Goal: Communication & Community: Share content

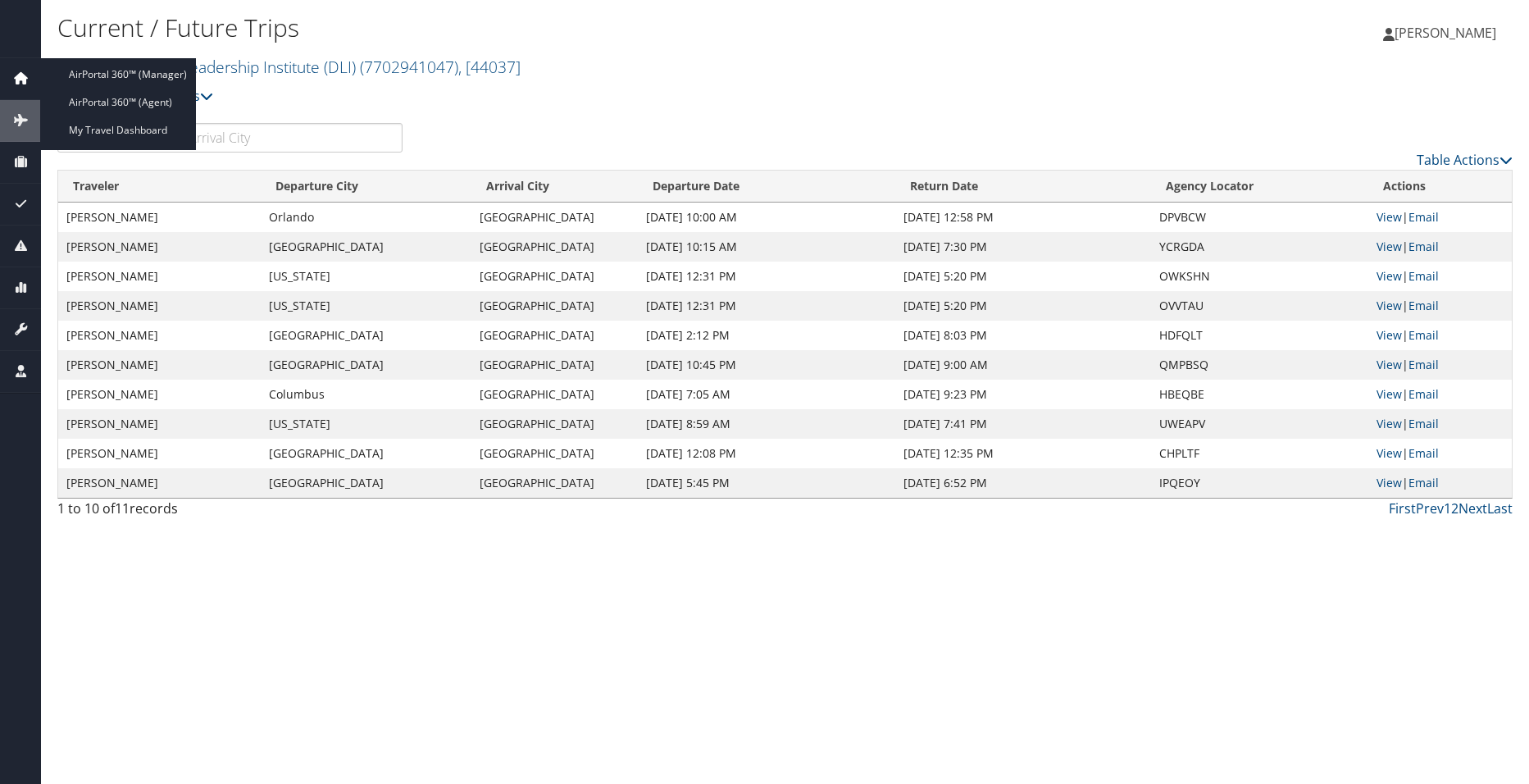
click at [18, 78] on icon at bounding box center [20, 77] width 24 height 24
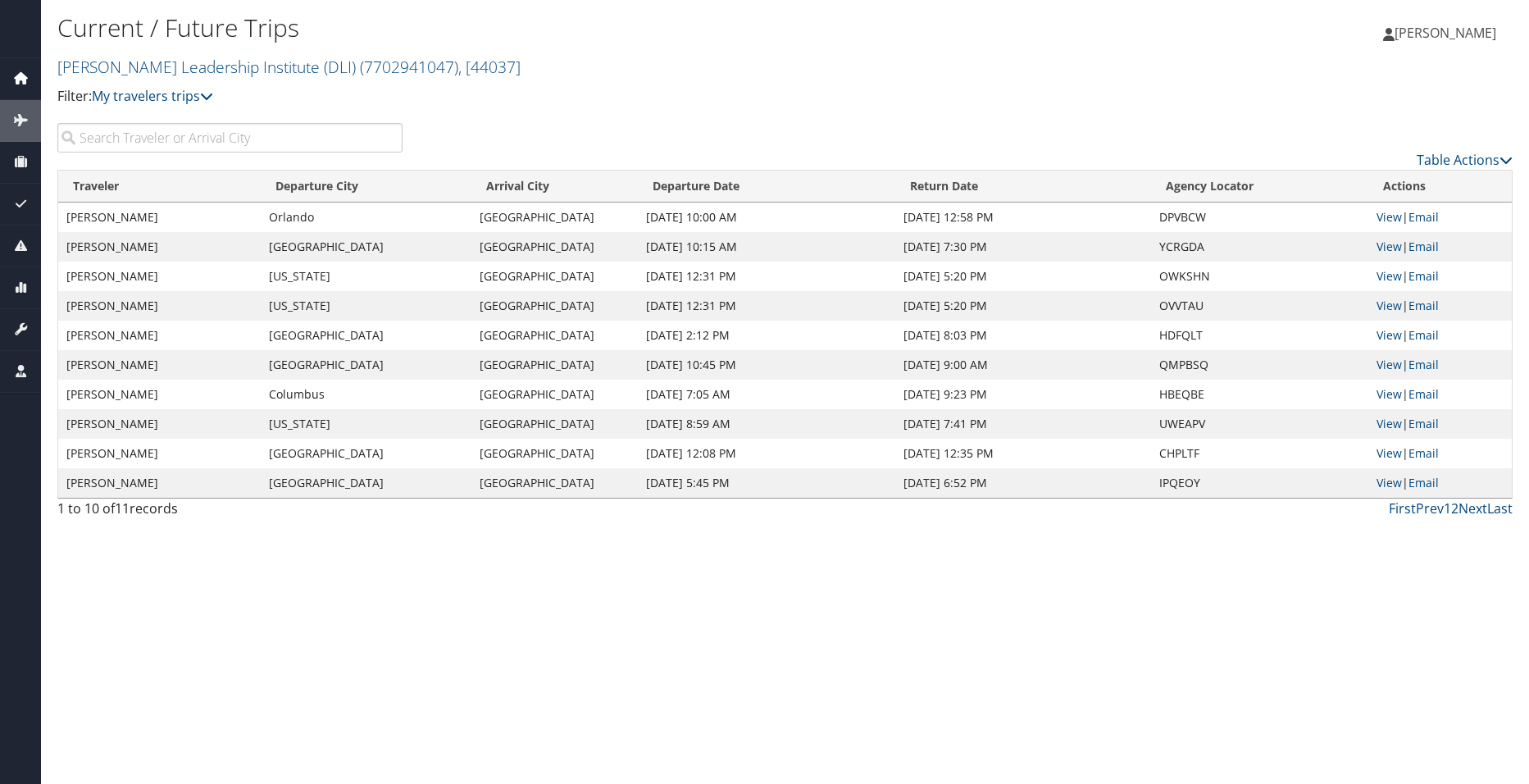
click at [21, 78] on icon at bounding box center [20, 77] width 24 height 24
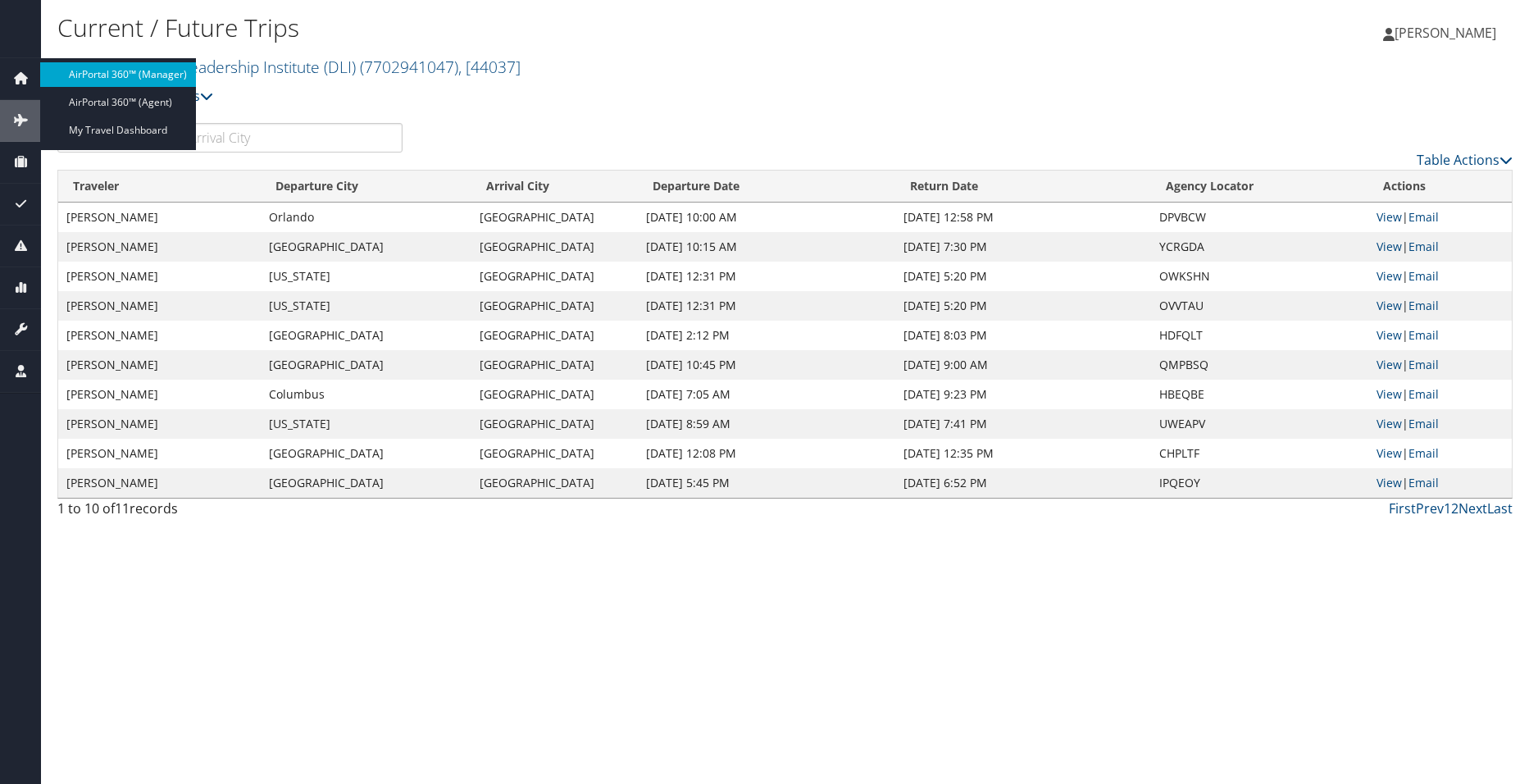
click at [102, 75] on link "AirPortal 360™ (Manager)" at bounding box center [117, 74] width 155 height 24
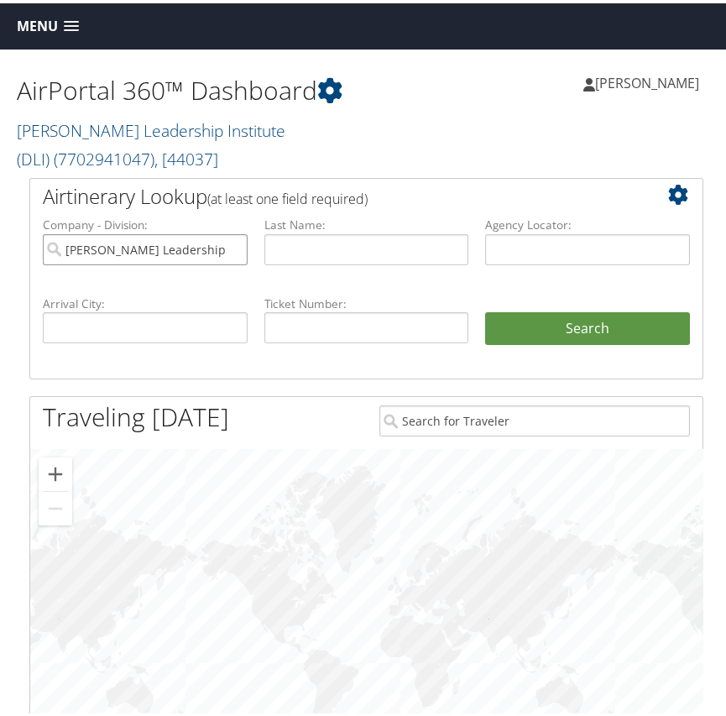
click at [228, 246] on input "[PERSON_NAME] Leadership Institute (DLI)" at bounding box center [145, 246] width 205 height 31
click at [527, 248] on input "text" at bounding box center [587, 246] width 205 height 31
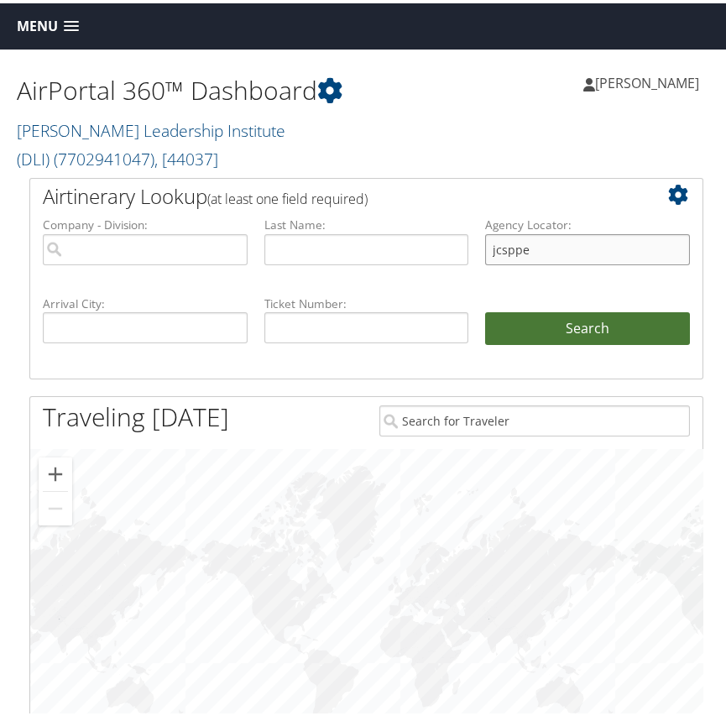
type input "jcsppe"
click at [577, 325] on button "Search" at bounding box center [587, 326] width 205 height 34
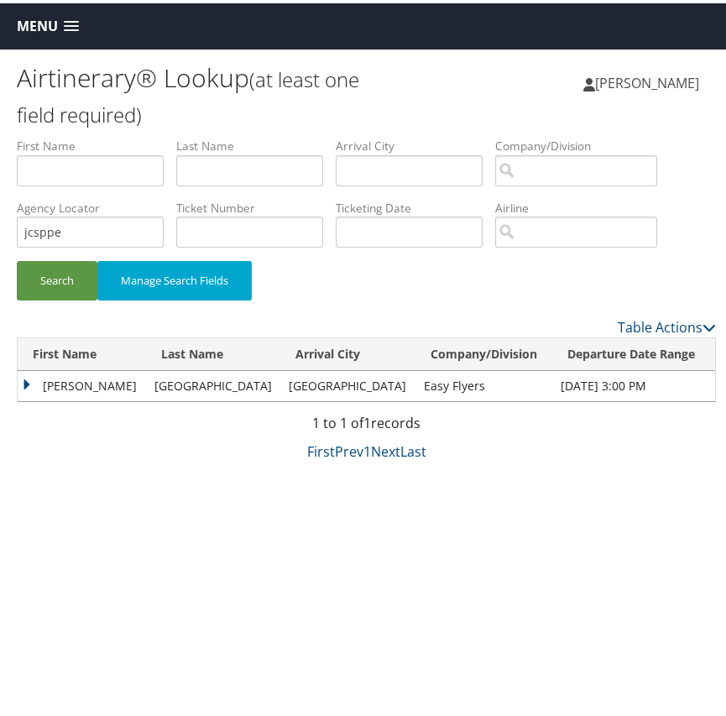
click at [61, 374] on td "[PERSON_NAME]" at bounding box center [82, 383] width 128 height 30
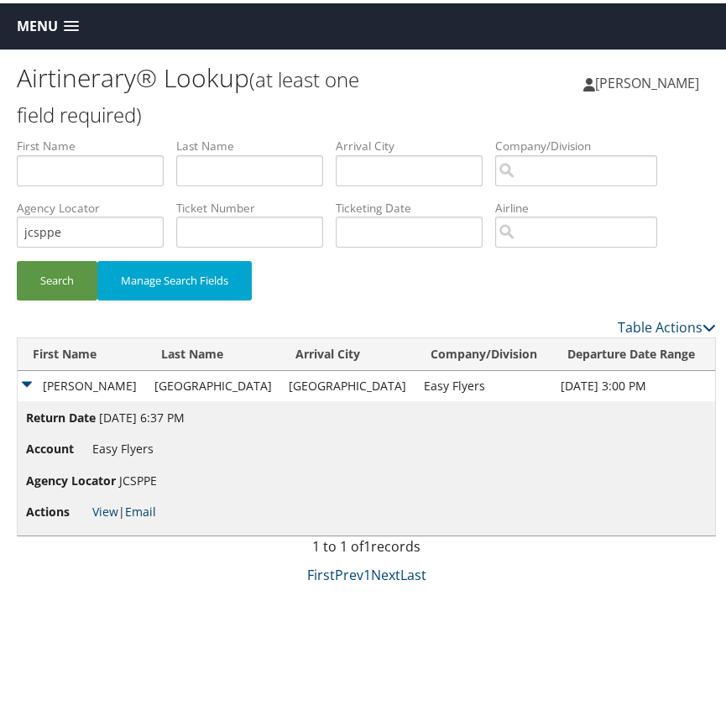
click at [140, 509] on link "Email" at bounding box center [140, 508] width 31 height 16
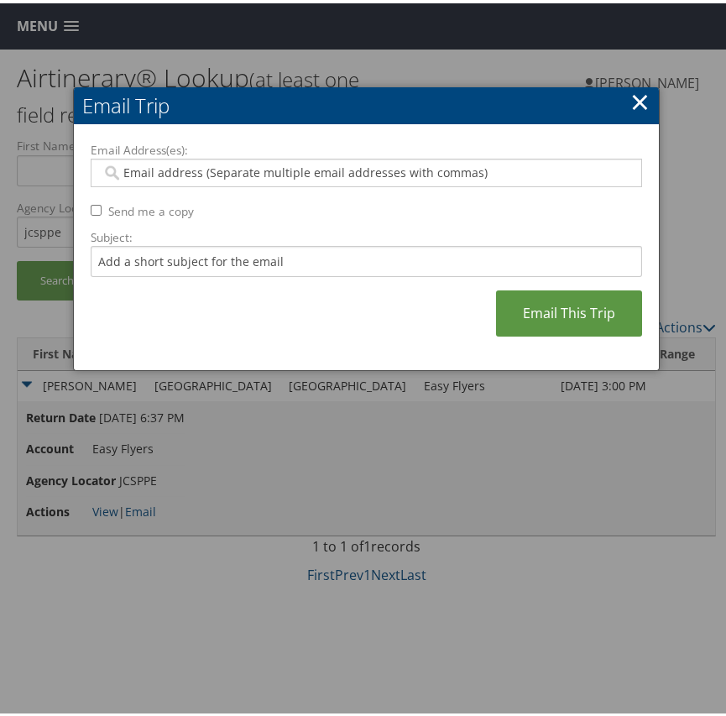
click at [178, 165] on input "Email Address(es):" at bounding box center [363, 169] width 523 height 17
paste input "[EMAIL_ADDRESS][PERSON_NAME][DOMAIN_NAME], [PERSON_NAME][DOMAIN_NAME][EMAIL_ADD…"
type input "[EMAIL_ADDRESS][PERSON_NAME][DOMAIN_NAME], [PERSON_NAME][DOMAIN_NAME][EMAIL_ADD…"
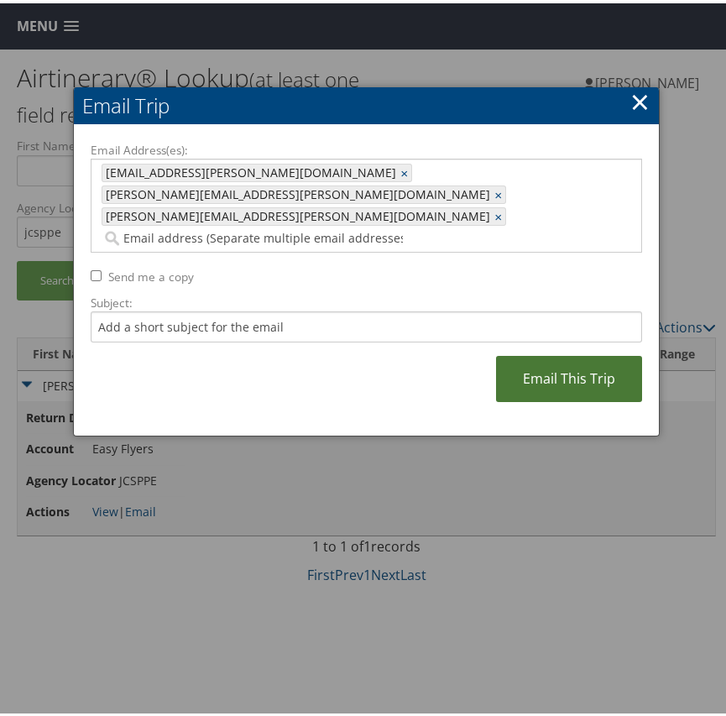
click at [549, 353] on link "Email This Trip" at bounding box center [569, 376] width 146 height 46
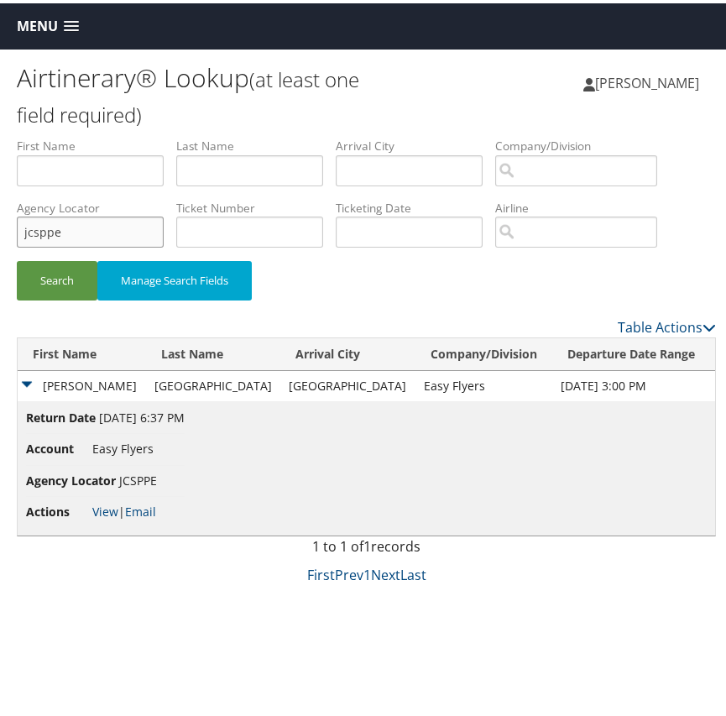
drag, startPoint x: 139, startPoint y: 239, endPoint x: -113, endPoint y: 239, distance: 251.8
click at [0, 239] on html "Menu Dashboards ► AirPortal 360™ (Manager) AirPortal 360™ (Agent) My Travel Das…" at bounding box center [366, 358] width 733 height 716
type input "mgrvsy"
click at [17, 258] on button "Search" at bounding box center [57, 277] width 81 height 39
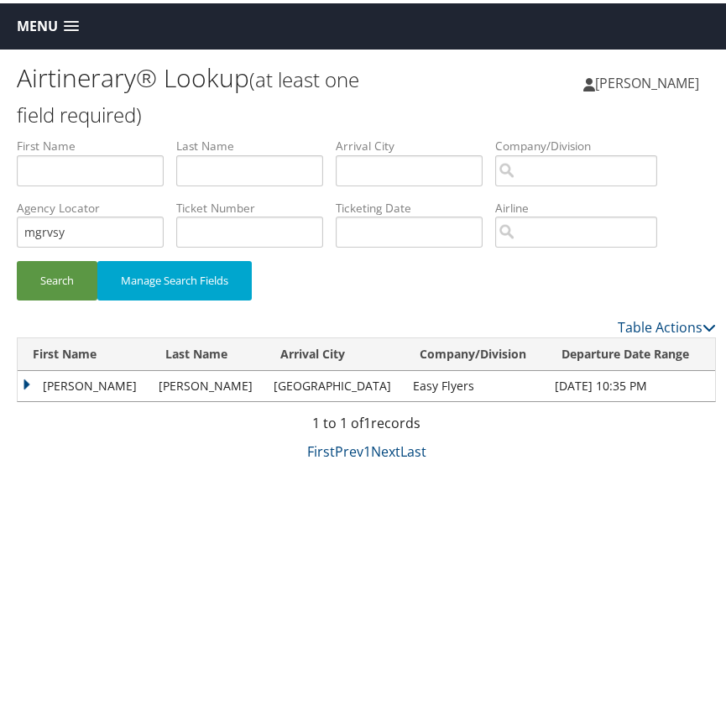
click at [71, 375] on td "[PERSON_NAME]" at bounding box center [84, 383] width 133 height 30
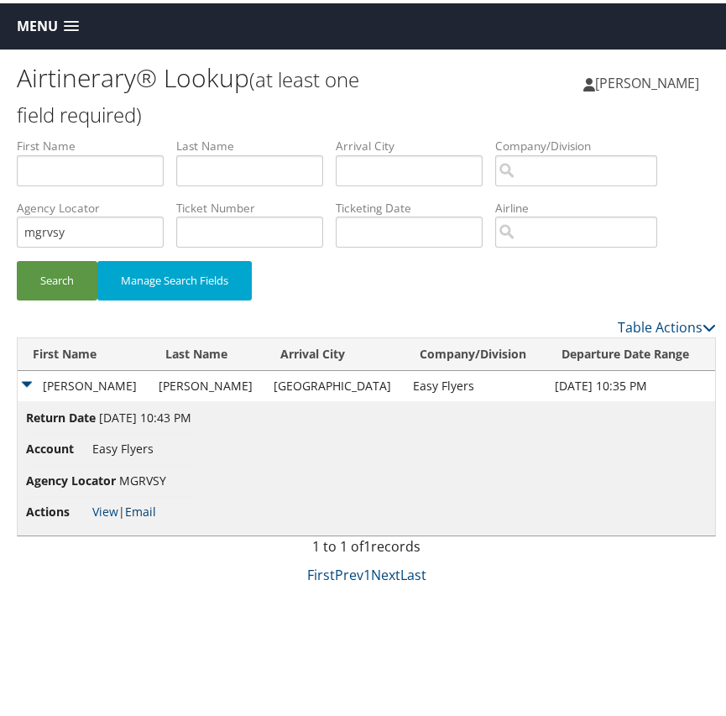
click at [141, 508] on link "Email" at bounding box center [140, 508] width 31 height 16
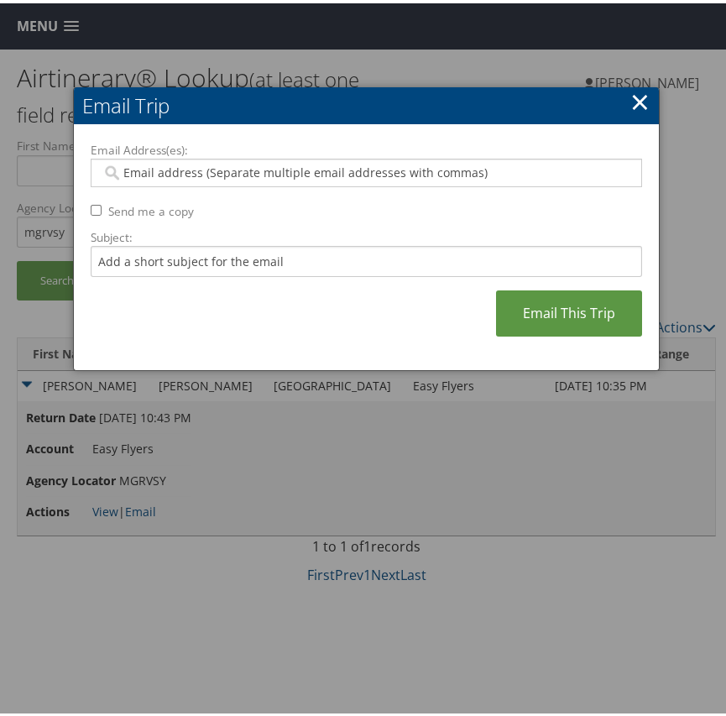
click at [214, 163] on input "Email Address(es):" at bounding box center [363, 169] width 523 height 17
paste input "[EMAIL_ADDRESS][PERSON_NAME][DOMAIN_NAME], [PERSON_NAME][DOMAIN_NAME][EMAIL_ADD…"
type input "[EMAIL_ADDRESS][PERSON_NAME][DOMAIN_NAME], [PERSON_NAME][DOMAIN_NAME][EMAIL_ADD…"
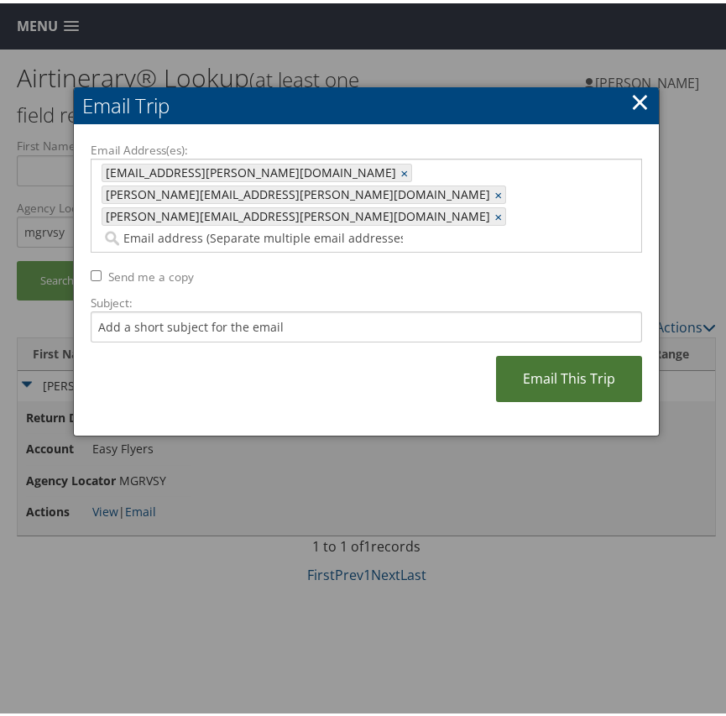
click at [556, 353] on link "Email This Trip" at bounding box center [569, 376] width 146 height 46
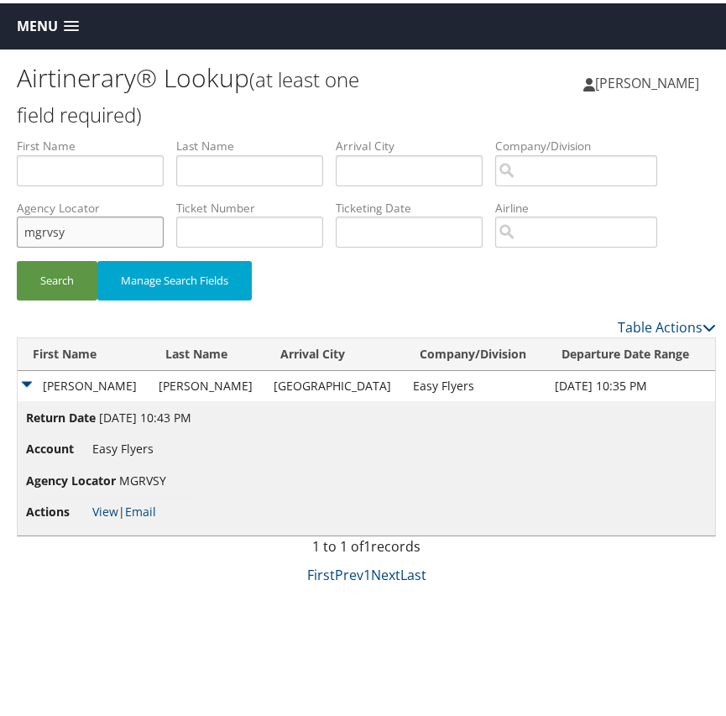
drag, startPoint x: 92, startPoint y: 235, endPoint x: -146, endPoint y: 235, distance: 238.4
click at [0, 235] on html "Menu Dashboards ► AirPortal 360™ (Manager) AirPortal 360™ (Agent) My Travel Das…" at bounding box center [366, 358] width 733 height 716
click at [17, 258] on button "Search" at bounding box center [57, 277] width 81 height 39
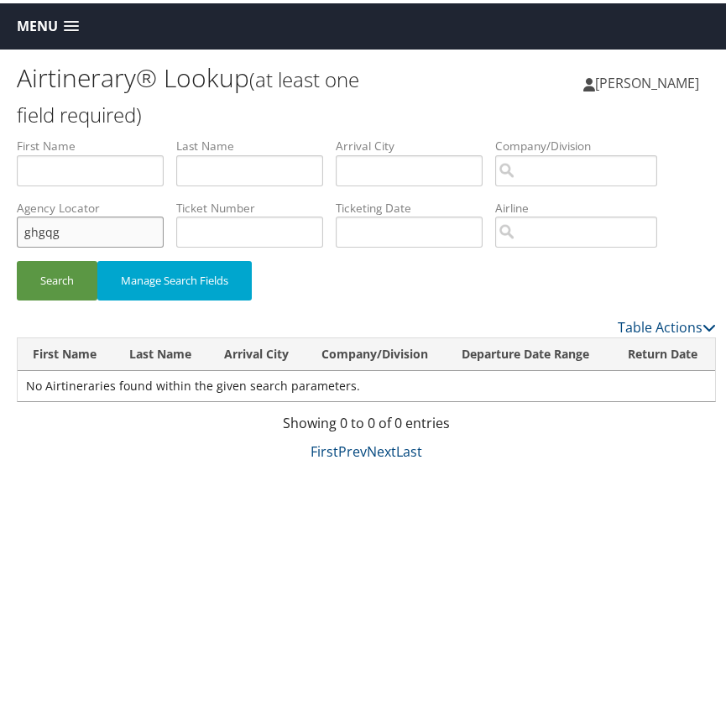
drag, startPoint x: 76, startPoint y: 238, endPoint x: -159, endPoint y: 234, distance: 235.9
click at [0, 234] on html "Menu Dashboards ► AirPortal 360™ (Manager) AirPortal 360™ (Agent) My Travel Das…" at bounding box center [366, 358] width 733 height 716
type input "gxhgqg"
click at [17, 258] on button "Search" at bounding box center [57, 277] width 81 height 39
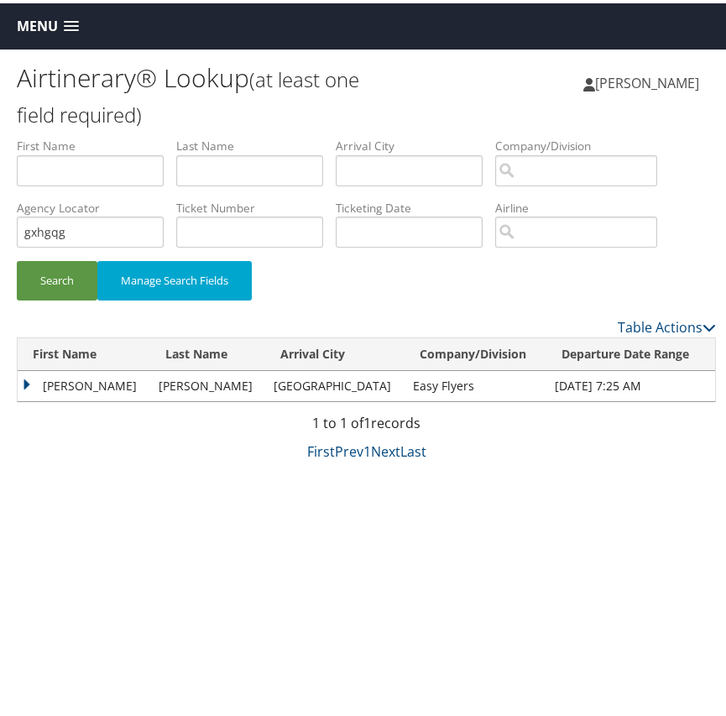
click at [57, 376] on td "[PERSON_NAME]" at bounding box center [84, 383] width 133 height 30
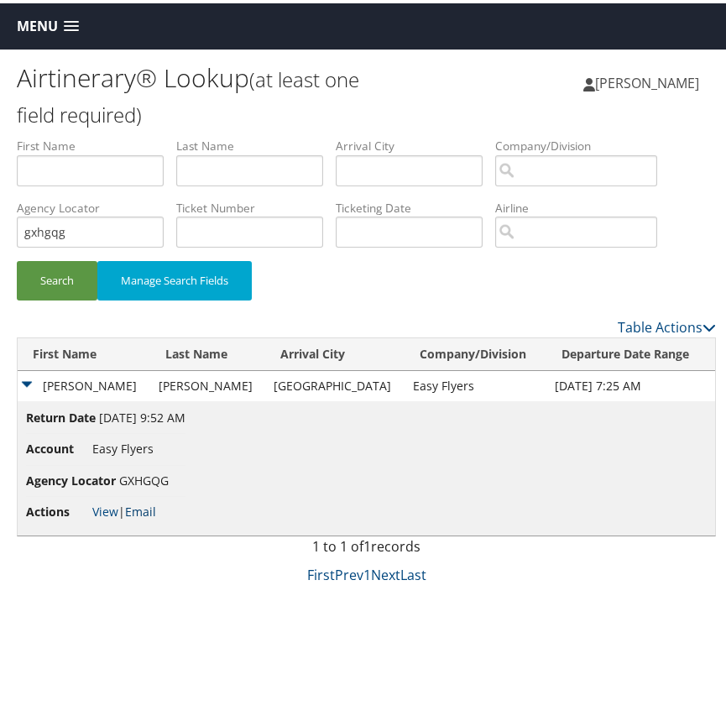
click at [149, 508] on link "Email" at bounding box center [140, 508] width 31 height 16
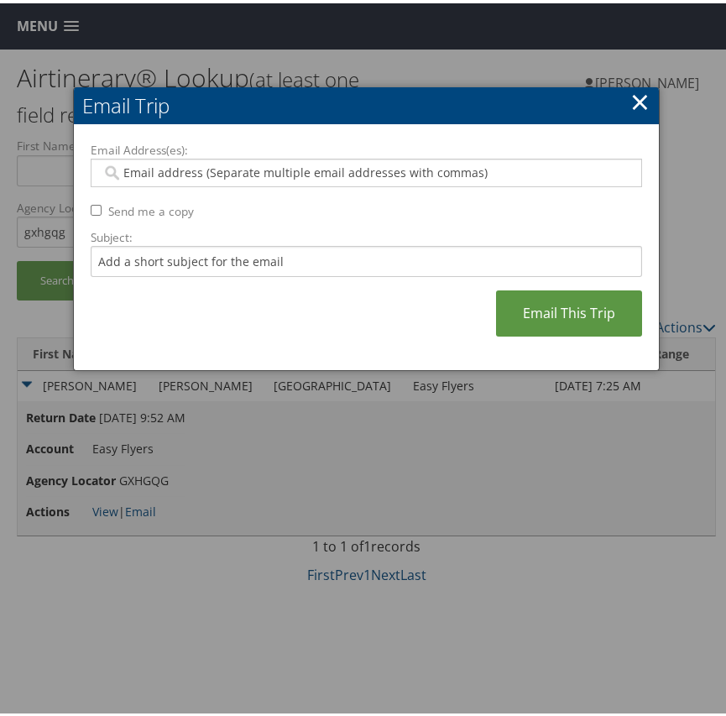
click at [133, 176] on input "Email Address(es):" at bounding box center [363, 169] width 523 height 17
paste input "[EMAIL_ADDRESS][PERSON_NAME][DOMAIN_NAME], [PERSON_NAME][DOMAIN_NAME][EMAIL_ADD…"
type input "[EMAIL_ADDRESS][PERSON_NAME][DOMAIN_NAME], [PERSON_NAME][DOMAIN_NAME][EMAIL_ADD…"
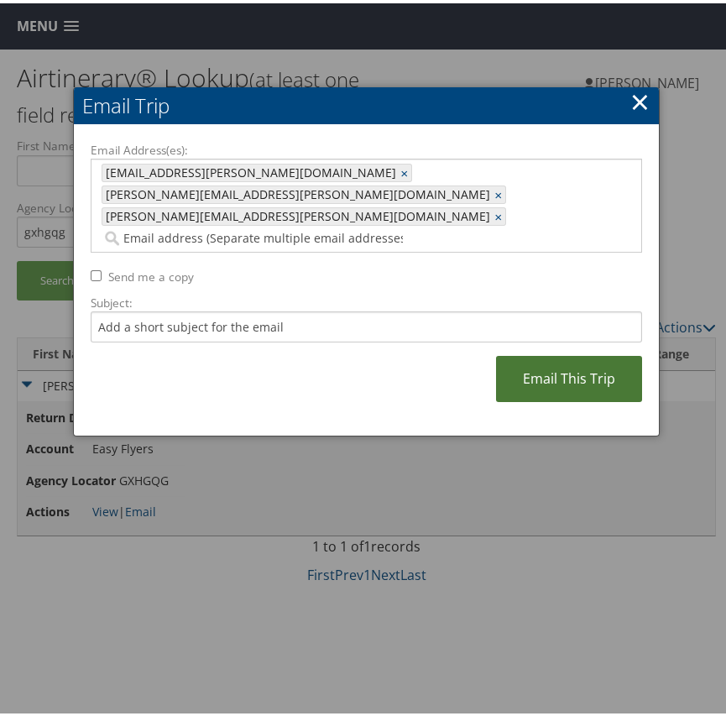
click at [531, 353] on link "Email This Trip" at bounding box center [569, 376] width 146 height 46
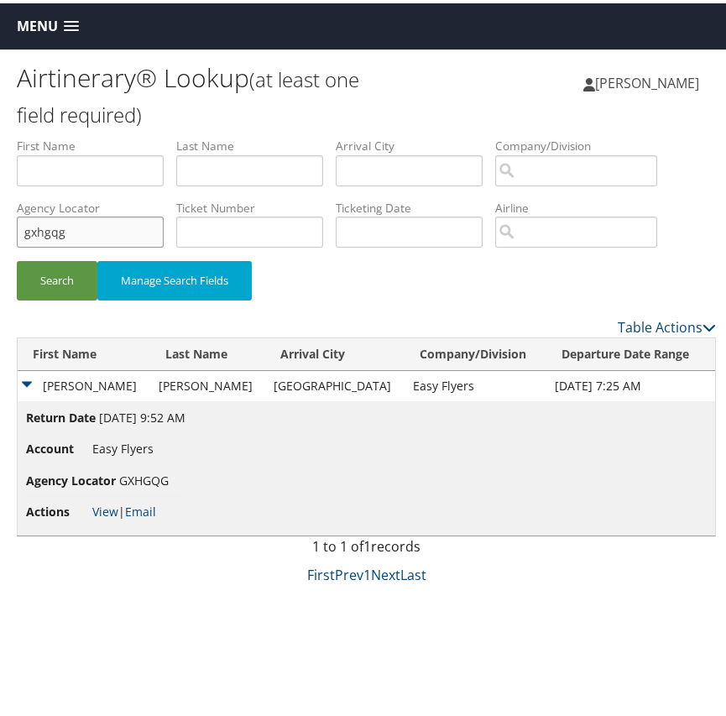
drag, startPoint x: 97, startPoint y: 231, endPoint x: -149, endPoint y: 227, distance: 246.0
click at [0, 227] on html "Menu Dashboards ► AirPortal 360™ (Manager) AirPortal 360™ (Agent) My Travel Das…" at bounding box center [366, 358] width 733 height 716
type input "apnydh"
click at [17, 258] on button "Search" at bounding box center [57, 277] width 81 height 39
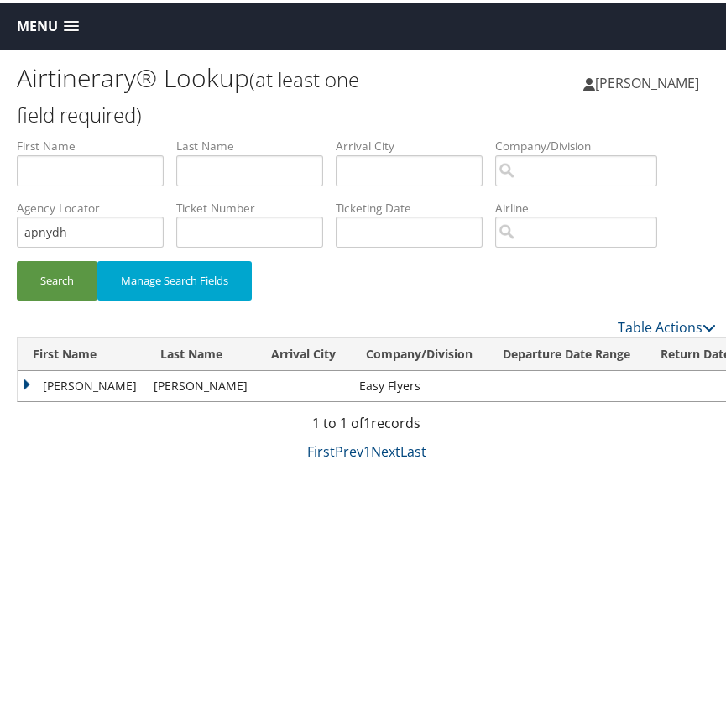
click at [62, 378] on td "[PERSON_NAME]" at bounding box center [82, 383] width 128 height 30
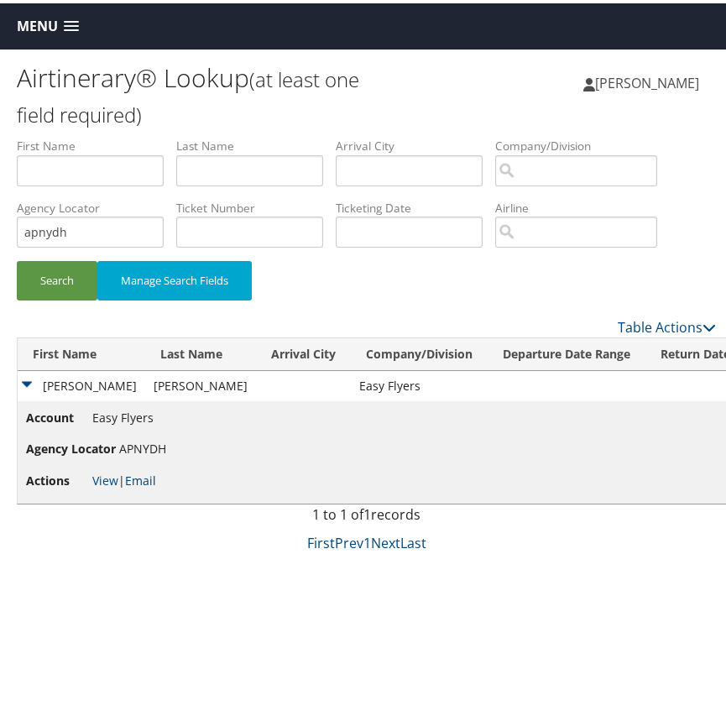
click at [144, 480] on link "Email" at bounding box center [140, 477] width 31 height 16
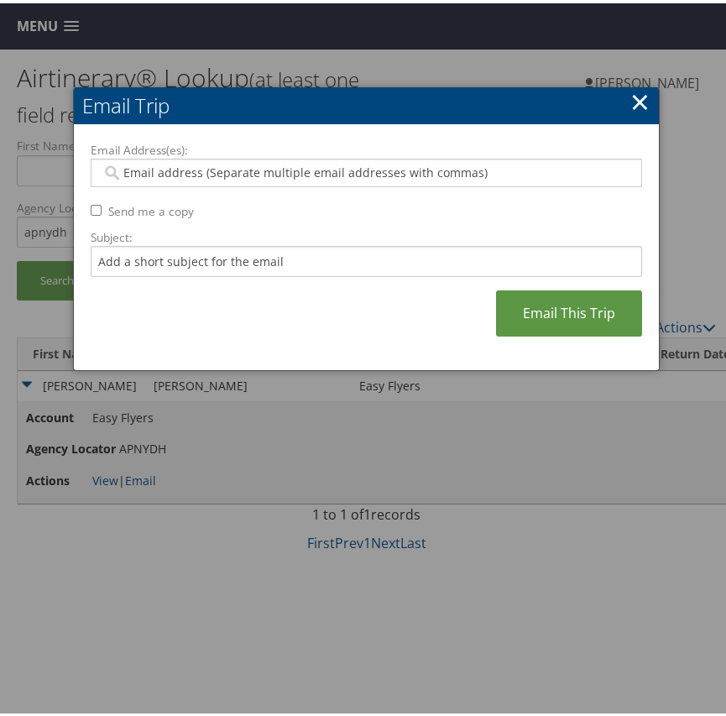
click at [138, 173] on input "Email Address(es):" at bounding box center [363, 169] width 523 height 17
paste input "[EMAIL_ADDRESS][PERSON_NAME][DOMAIN_NAME], [PERSON_NAME][DOMAIN_NAME][EMAIL_ADD…"
type input "[EMAIL_ADDRESS][PERSON_NAME][DOMAIN_NAME], [PERSON_NAME][DOMAIN_NAME][EMAIL_ADD…"
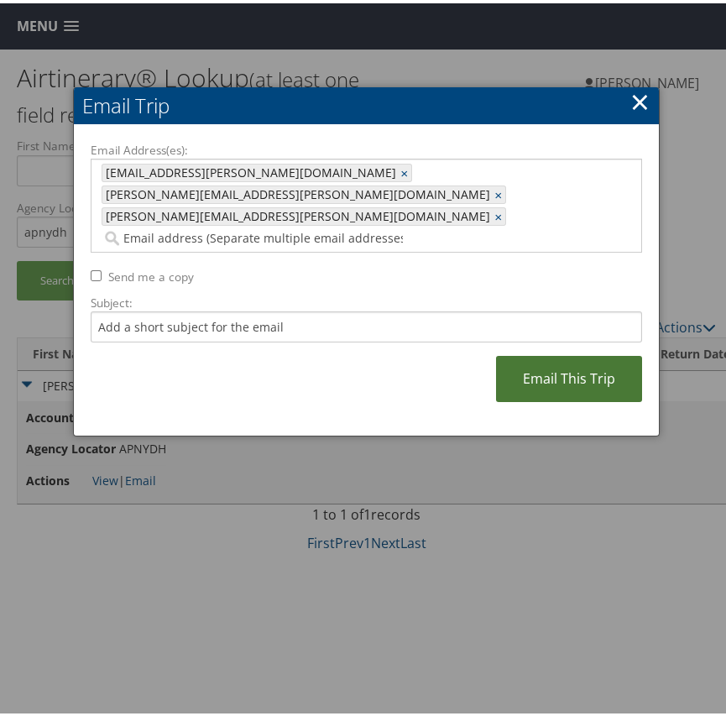
click at [557, 353] on link "Email This Trip" at bounding box center [569, 376] width 146 height 46
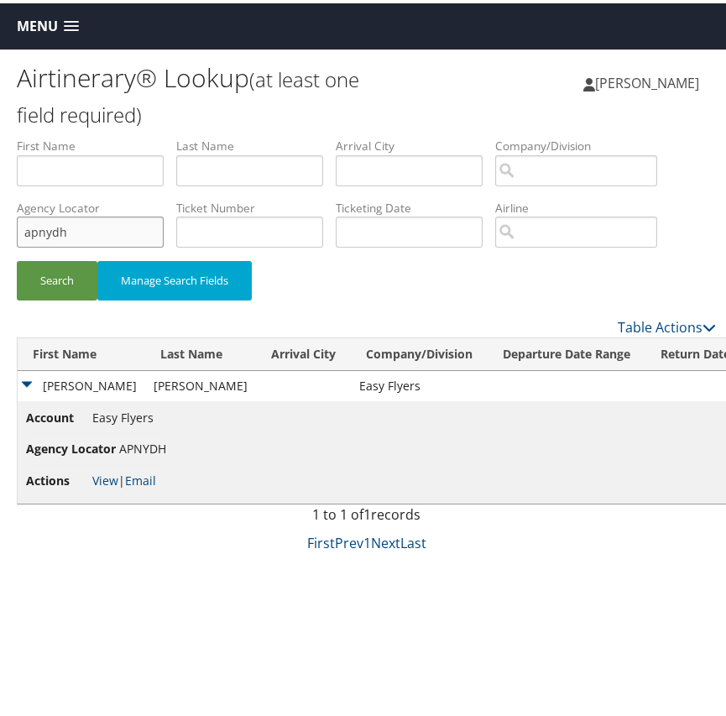
drag, startPoint x: 105, startPoint y: 230, endPoint x: -102, endPoint y: 241, distance: 207.6
click at [0, 241] on html "Menu Dashboards ► AirPortal 360™ (Manager) AirPortal 360™ (Agent) My Travel Das…" at bounding box center [366, 358] width 733 height 716
type input "glgddc"
click at [17, 258] on button "Search" at bounding box center [57, 277] width 81 height 39
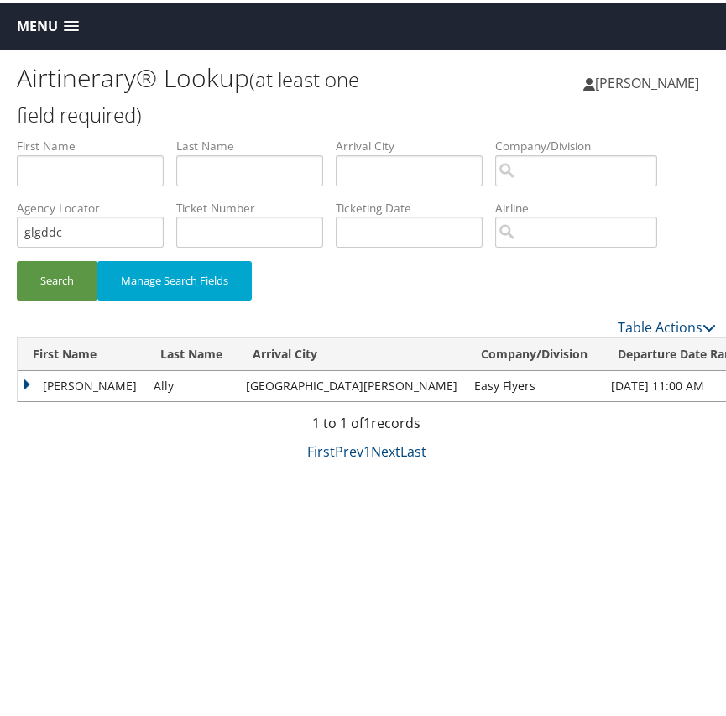
click at [64, 384] on td "[PERSON_NAME]" at bounding box center [82, 383] width 128 height 30
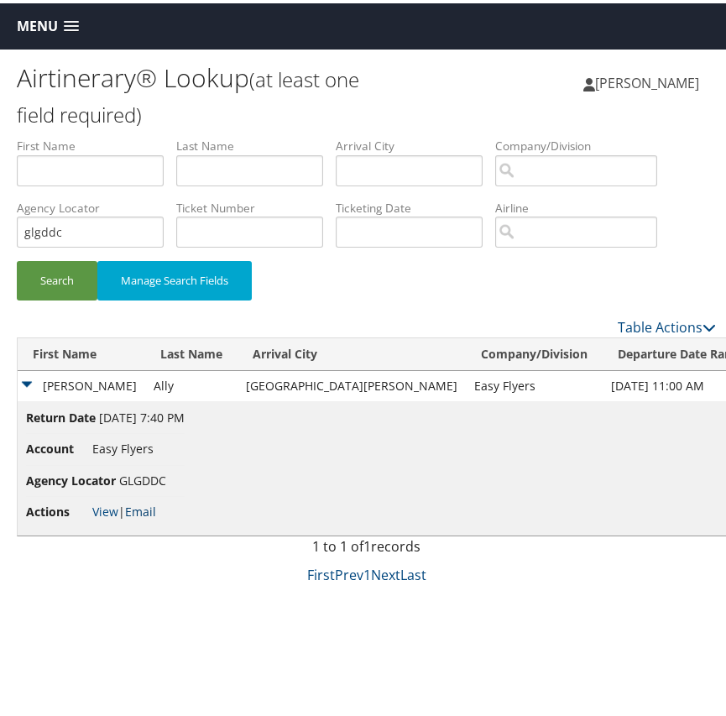
click at [133, 505] on link "Email" at bounding box center [140, 508] width 31 height 16
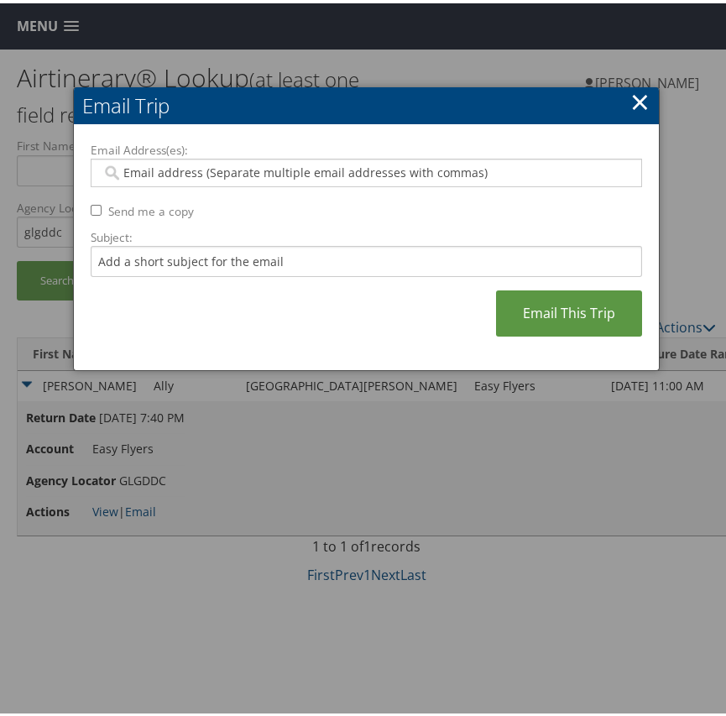
click at [161, 172] on input "Email Address(es):" at bounding box center [363, 169] width 523 height 17
paste input "[EMAIL_ADDRESS][PERSON_NAME][DOMAIN_NAME], [PERSON_NAME][DOMAIN_NAME][EMAIL_ADD…"
type input "[EMAIL_ADDRESS][PERSON_NAME][DOMAIN_NAME], [PERSON_NAME][DOMAIN_NAME][EMAIL_ADD…"
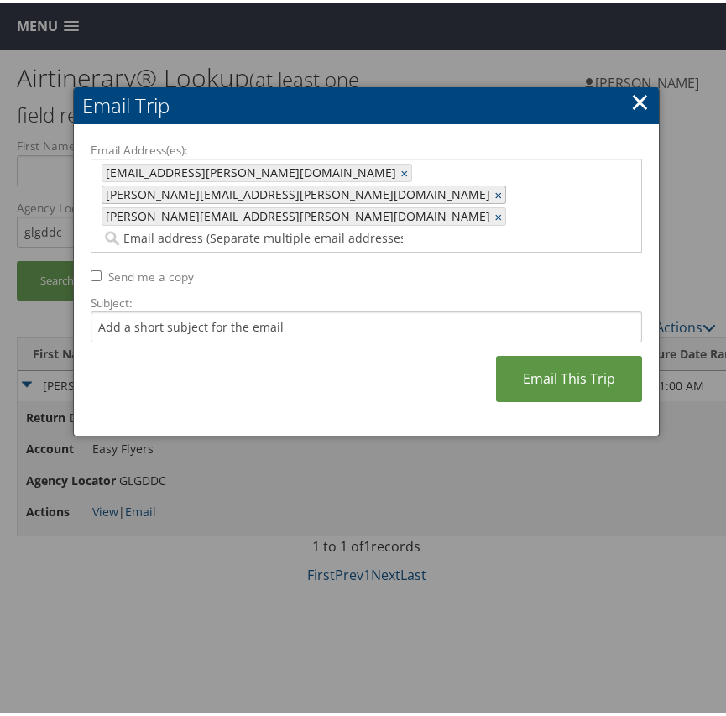
click at [494, 183] on link "×" at bounding box center [499, 191] width 11 height 17
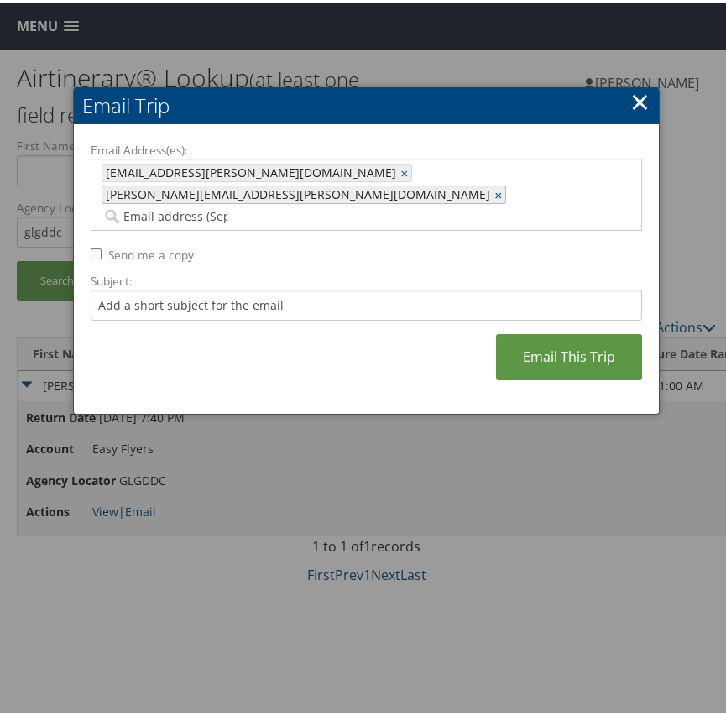
click at [494, 183] on link "×" at bounding box center [499, 191] width 11 height 17
type input "[EMAIL_ADDRESS][PERSON_NAME][DOMAIN_NAME]"
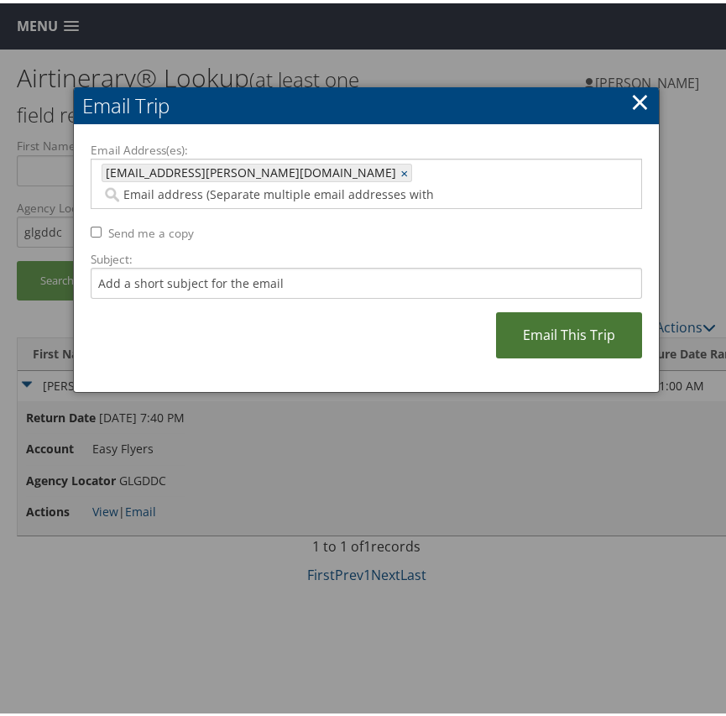
click at [552, 311] on link "Email This Trip" at bounding box center [569, 332] width 146 height 46
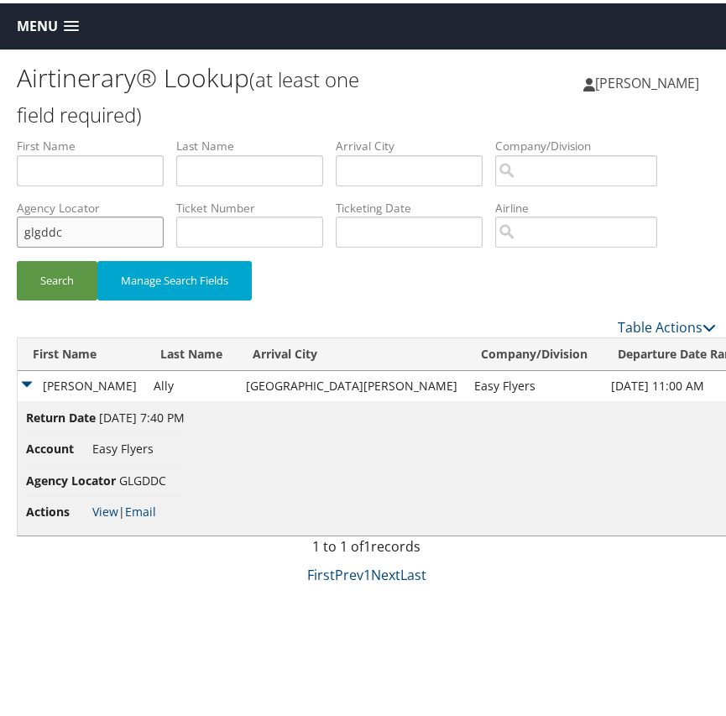
drag, startPoint x: 115, startPoint y: 223, endPoint x: -30, endPoint y: 233, distance: 145.5
click at [0, 233] on html "Menu Dashboards ► AirPortal 360™ (Manager) AirPortal 360™ (Agent) My Travel Das…" at bounding box center [366, 358] width 733 height 716
type input "a"
type input "g"
type input "saeadt"
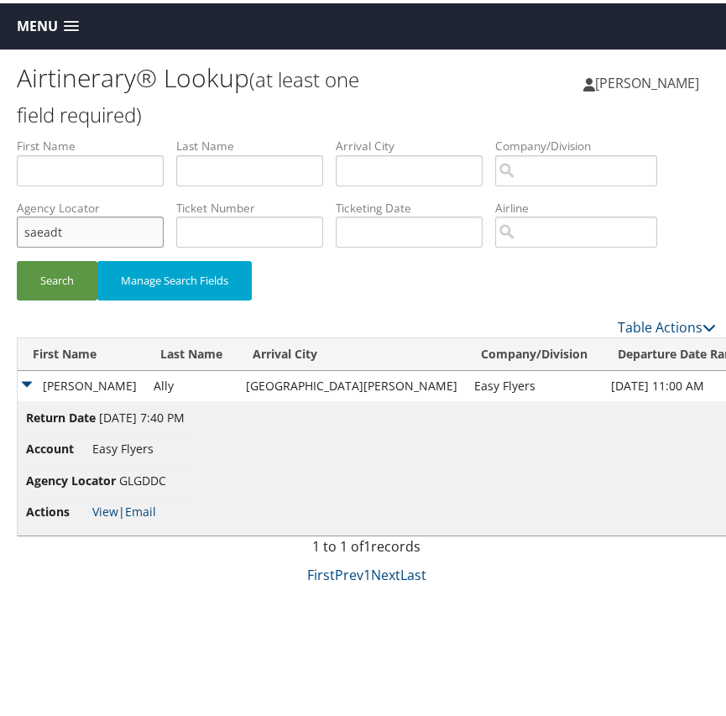
click at [17, 258] on button "Search" at bounding box center [57, 277] width 81 height 39
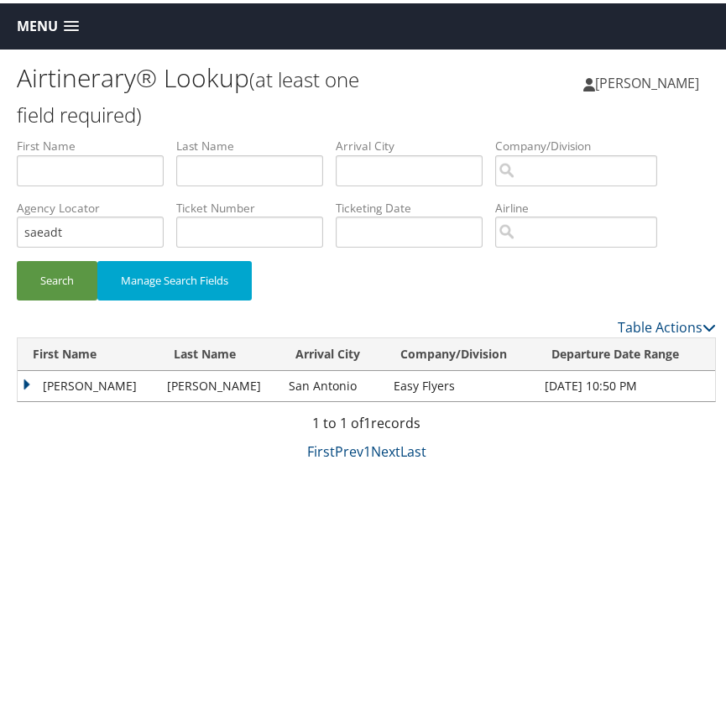
click at [64, 384] on td "[PERSON_NAME]" at bounding box center [88, 383] width 141 height 30
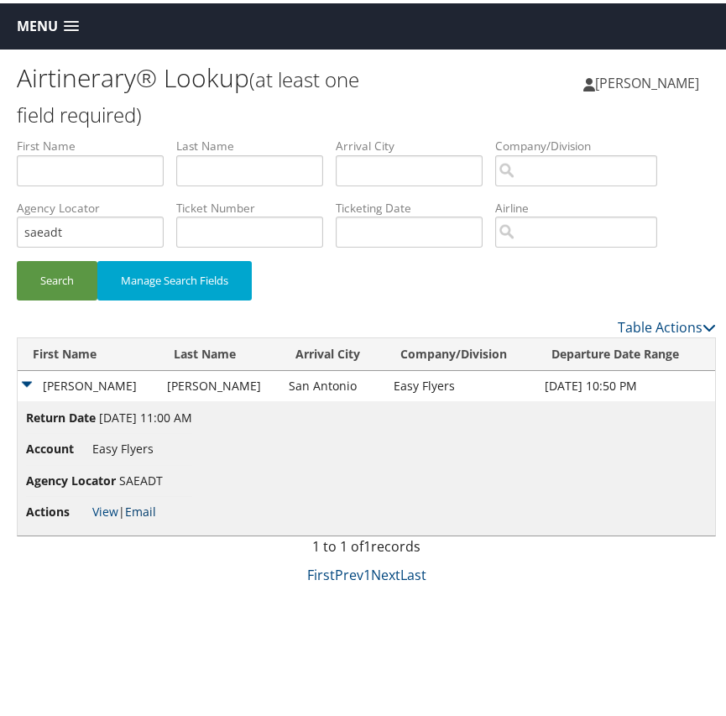
click at [149, 505] on link "Email" at bounding box center [140, 508] width 31 height 16
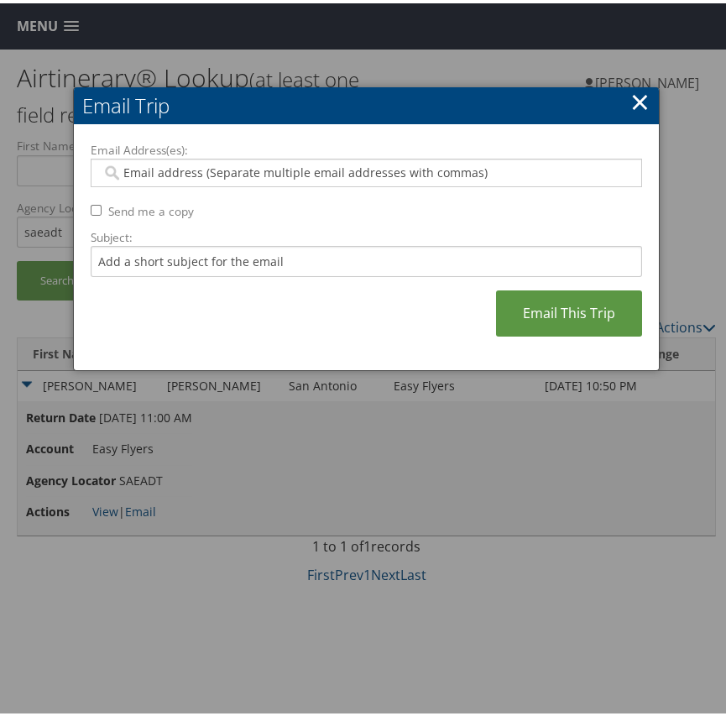
click at [128, 155] on div at bounding box center [366, 169] width 551 height 29
paste input "[EMAIL_ADDRESS][PERSON_NAME][DOMAIN_NAME], [PERSON_NAME][DOMAIN_NAME][EMAIL_ADD…"
type input "[EMAIL_ADDRESS][PERSON_NAME][DOMAIN_NAME], [PERSON_NAME][DOMAIN_NAME][EMAIL_ADD…"
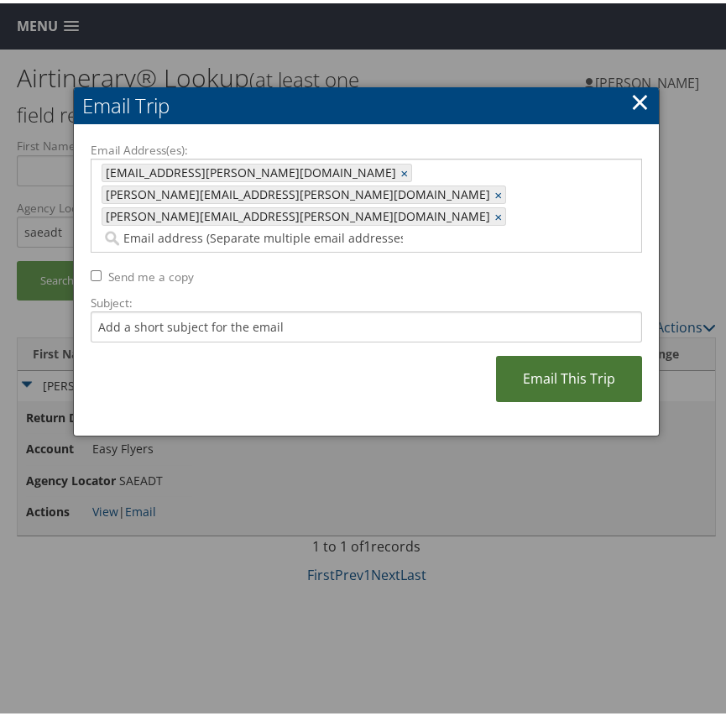
click at [543, 353] on link "Email This Trip" at bounding box center [569, 376] width 146 height 46
